Goal: Transaction & Acquisition: Obtain resource

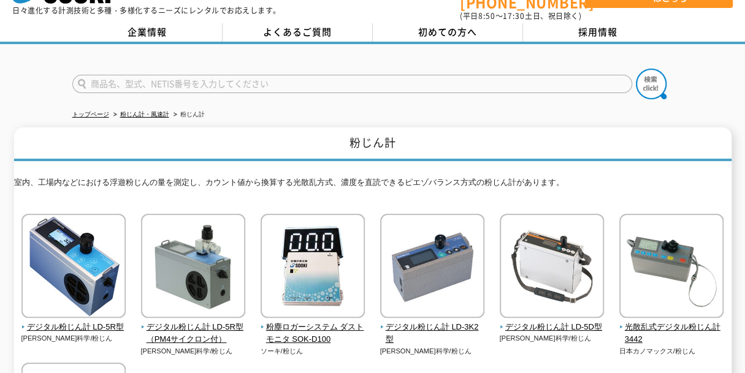
scroll to position [61, 0]
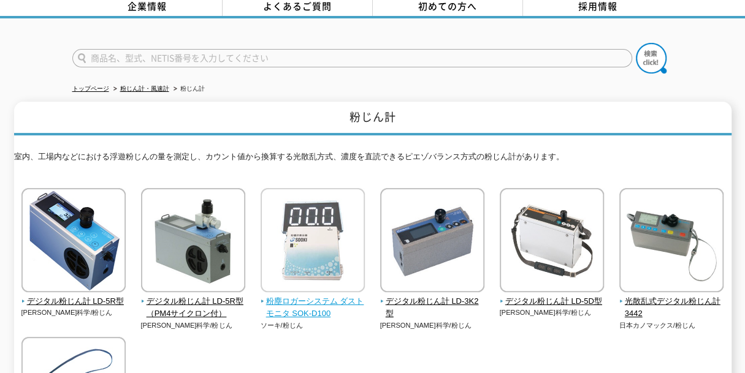
click at [346, 296] on span "粉塵ロガーシステム ダストモニタ SOK-D100" at bounding box center [313, 309] width 105 height 26
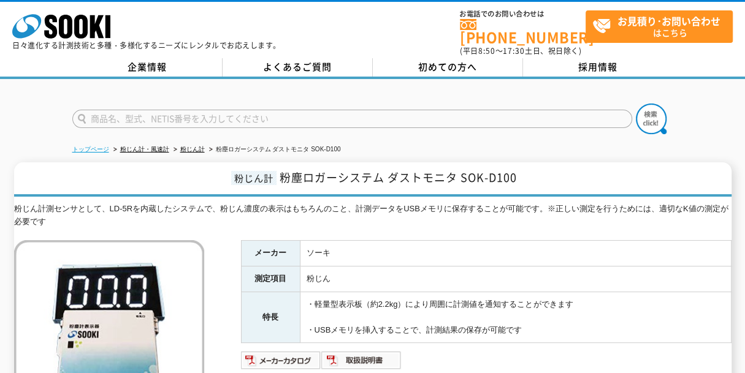
click at [93, 146] on link "トップページ" at bounding box center [90, 149] width 37 height 7
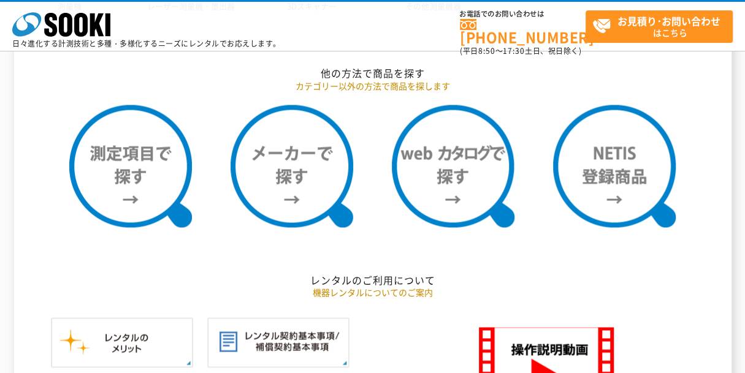
scroll to position [920, 0]
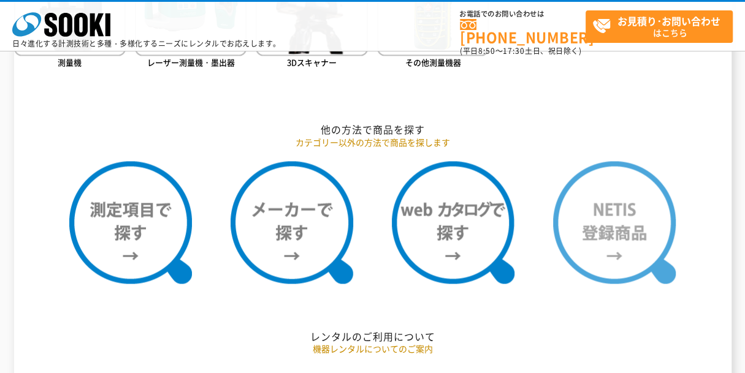
click at [624, 204] on img at bounding box center [614, 222] width 123 height 123
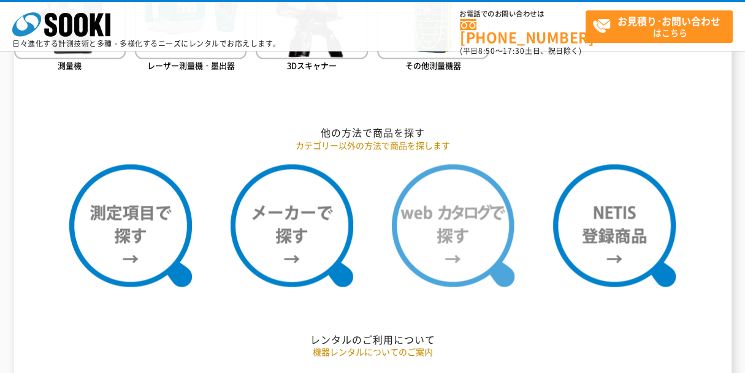
click at [446, 231] on img at bounding box center [453, 225] width 123 height 123
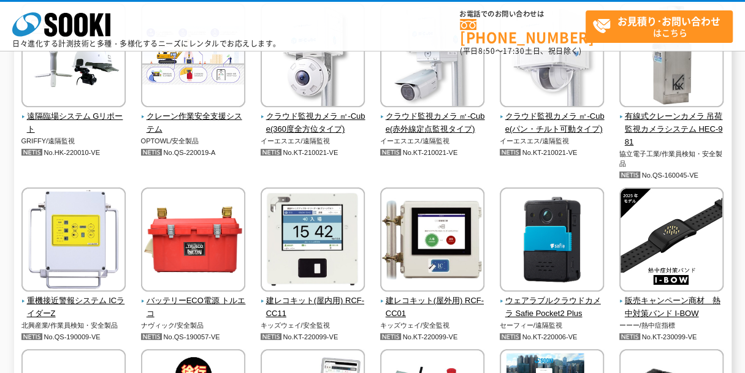
scroll to position [2391, 0]
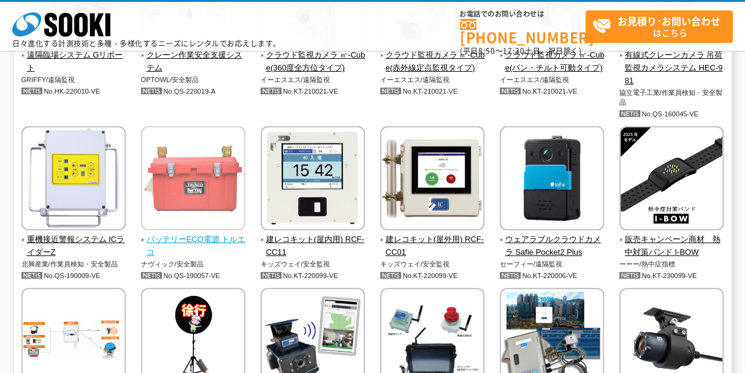
click at [183, 200] on img at bounding box center [193, 179] width 104 height 107
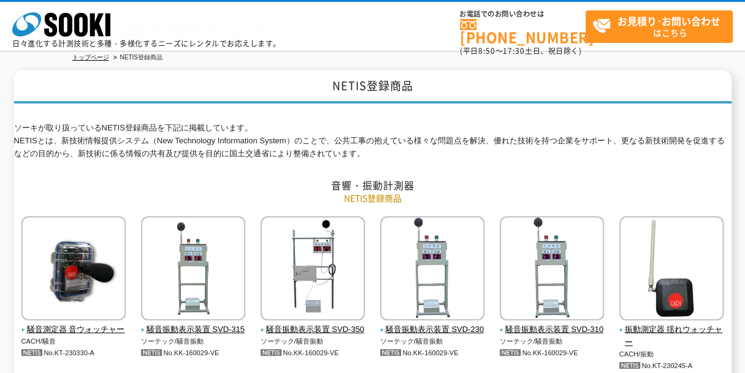
scroll to position [0, 0]
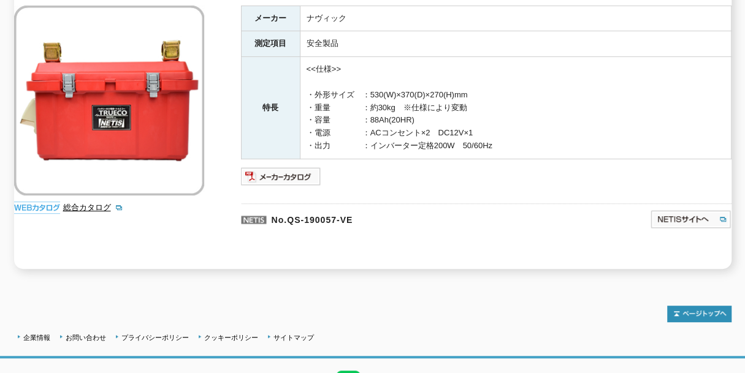
scroll to position [161, 0]
